Goal: Task Accomplishment & Management: Manage account settings

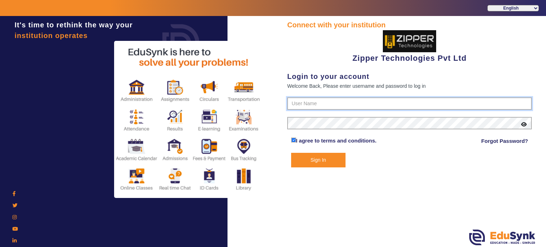
type input "1008790000"
click at [331, 158] on button "Sign In" at bounding box center [318, 160] width 55 height 15
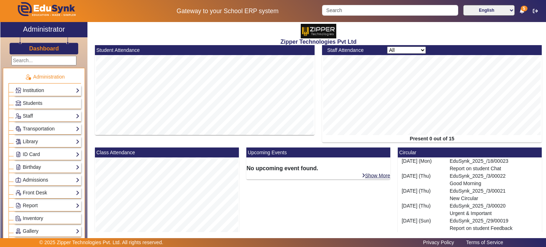
click at [390, 50] on select "All Teacher Non-Teaching" at bounding box center [406, 50] width 39 height 7
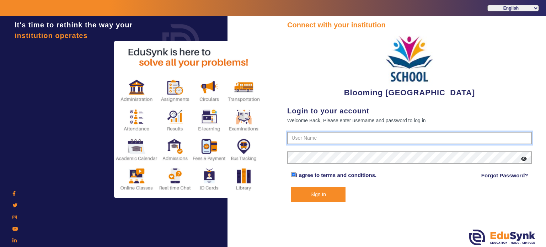
click at [339, 140] on input "text" at bounding box center [409, 138] width 244 height 13
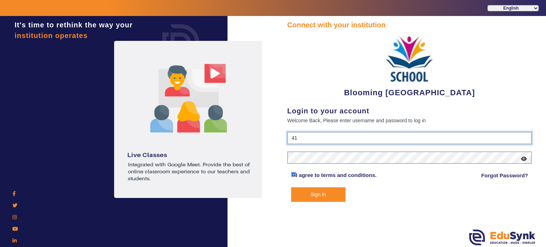
type input "4141419999"
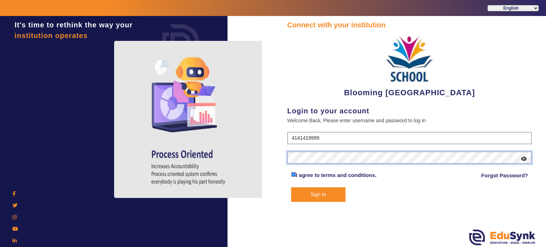
click at [291, 187] on button "Sign In" at bounding box center [318, 194] width 55 height 15
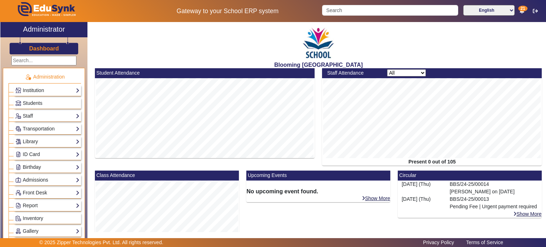
click at [304, 52] on img at bounding box center [319, 43] width 36 height 38
click at [33, 101] on span "Students" at bounding box center [33, 103] width 20 height 6
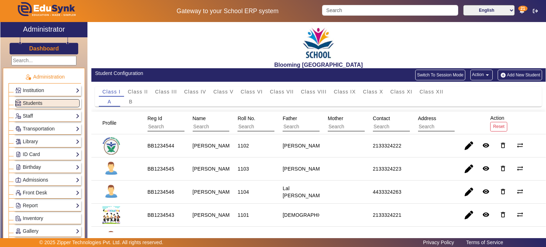
click at [33, 114] on link "Staff" at bounding box center [47, 116] width 64 height 8
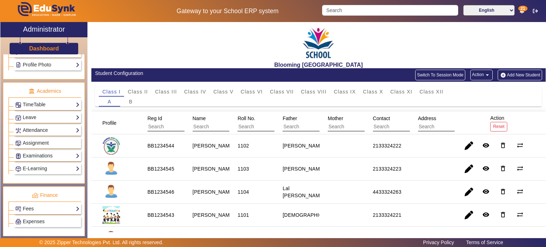
scroll to position [281, 0]
click at [44, 103] on link "TimeTable" at bounding box center [47, 104] width 64 height 8
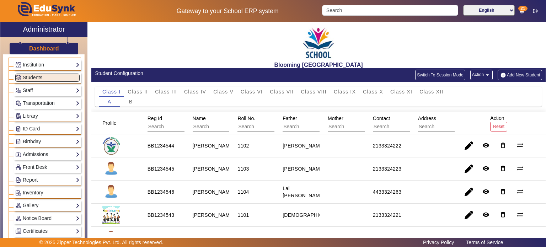
scroll to position [0, 0]
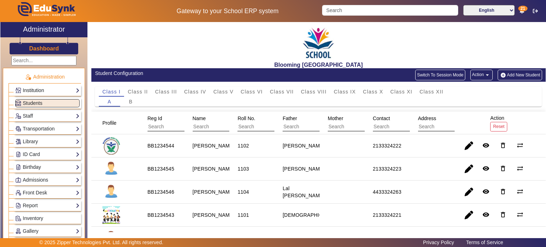
click at [43, 91] on link "Institution" at bounding box center [47, 90] width 64 height 8
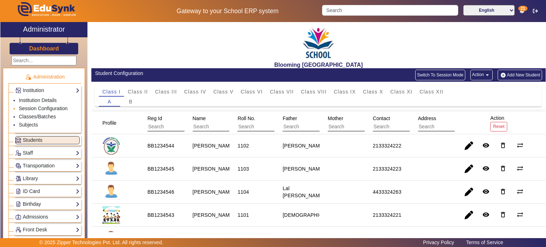
click at [40, 107] on link "Session Configuration" at bounding box center [43, 109] width 49 height 6
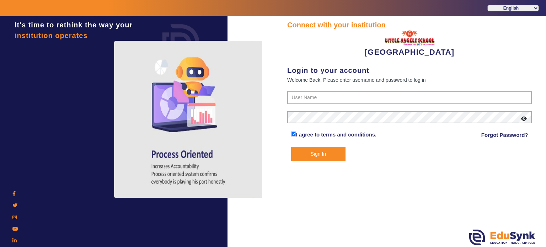
click at [311, 105] on form "I agree to terms and conditions. Forgot Password? Sign In" at bounding box center [409, 126] width 244 height 70
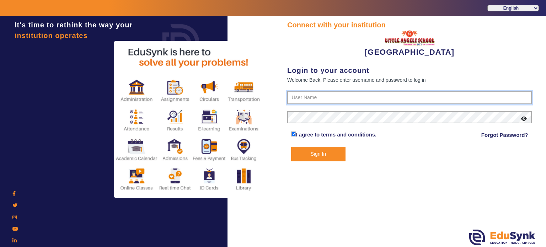
click at [311, 99] on input "text" at bounding box center [409, 97] width 244 height 13
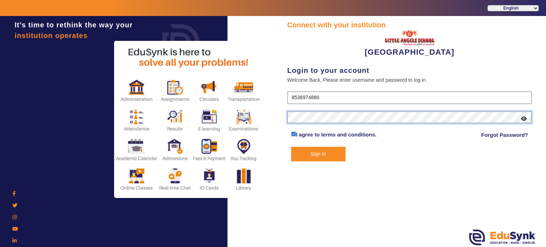
click at [291, 147] on button "Sign In" at bounding box center [318, 154] width 55 height 15
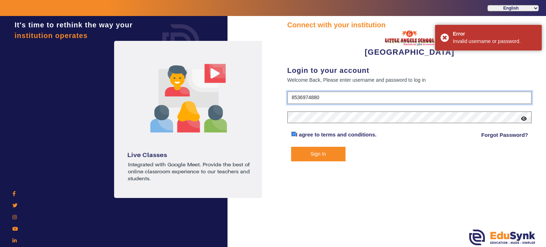
click at [306, 98] on input "8536974880" at bounding box center [409, 97] width 244 height 13
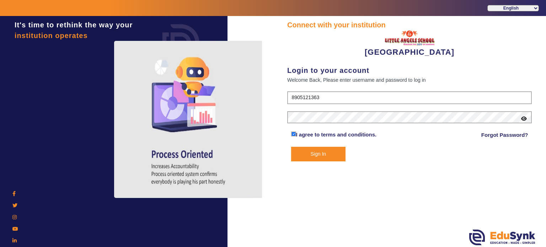
click at [323, 147] on button "Sign In" at bounding box center [318, 154] width 55 height 15
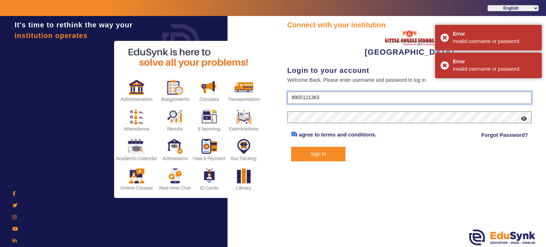
click at [315, 96] on input "8905121363" at bounding box center [409, 97] width 244 height 13
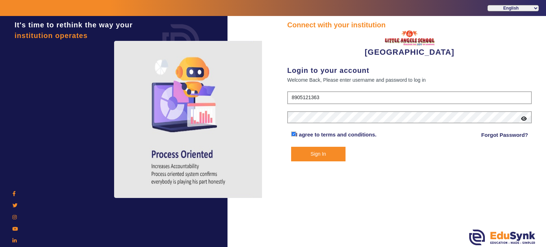
click at [524, 118] on icon at bounding box center [524, 118] width 6 height 5
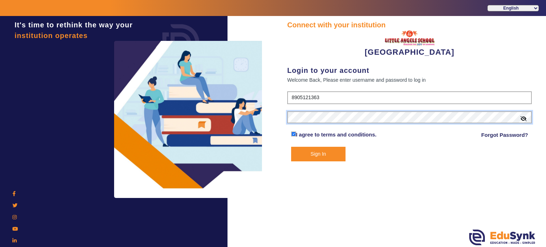
click at [291, 147] on button "Sign In" at bounding box center [318, 154] width 55 height 15
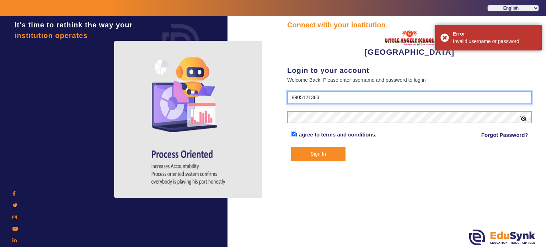
click at [310, 97] on input "8905121363" at bounding box center [409, 97] width 244 height 13
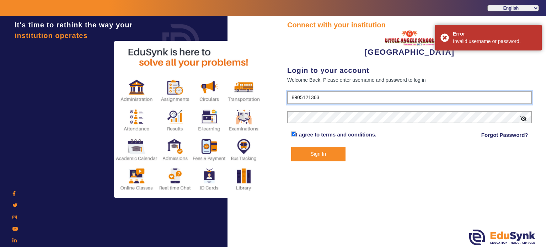
click at [300, 95] on input "8905121363" at bounding box center [409, 97] width 244 height 13
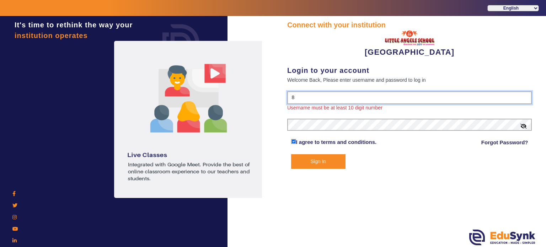
type input "8536974880"
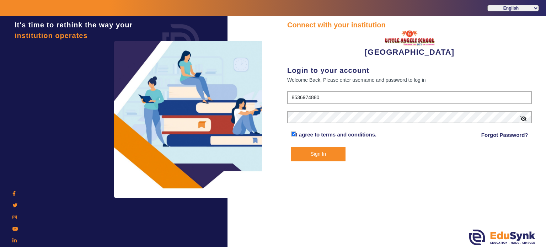
click at [322, 153] on button "Sign In" at bounding box center [318, 154] width 55 height 15
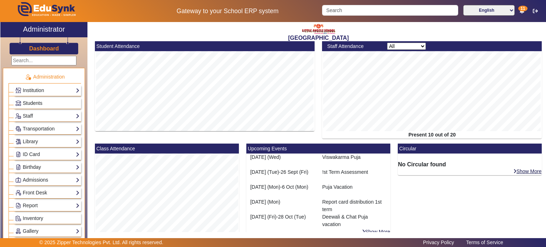
click at [51, 103] on link "Students" at bounding box center [47, 103] width 64 height 8
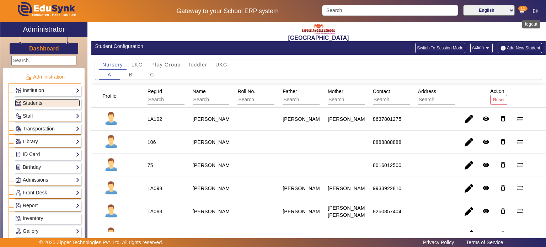
click at [534, 12] on icon "button" at bounding box center [535, 11] width 5 height 5
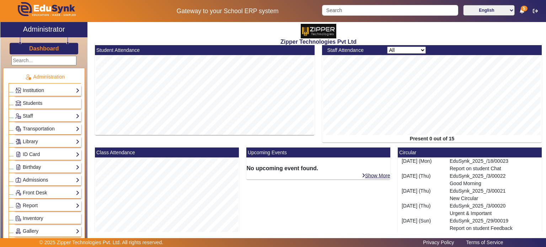
drag, startPoint x: 248, startPoint y: 38, endPoint x: 217, endPoint y: 34, distance: 30.9
click at [217, 34] on div "Zipper Technologies Pvt Ltd" at bounding box center [318, 33] width 454 height 23
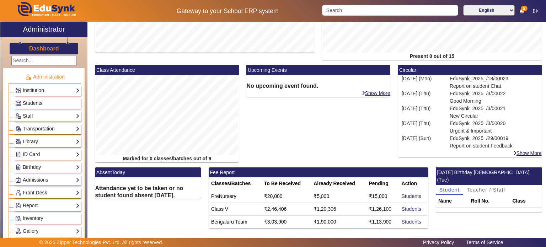
scroll to position [83, 0]
